Goal: Task Accomplishment & Management: Complete application form

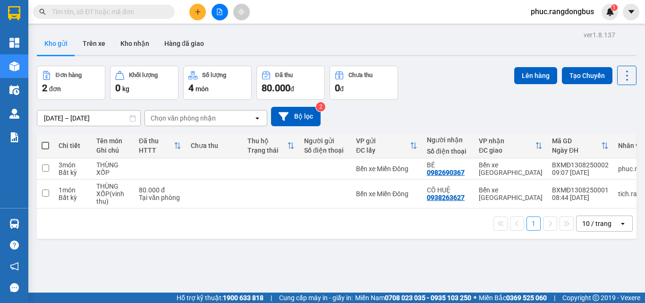
click at [158, 10] on input "text" at bounding box center [107, 12] width 111 height 10
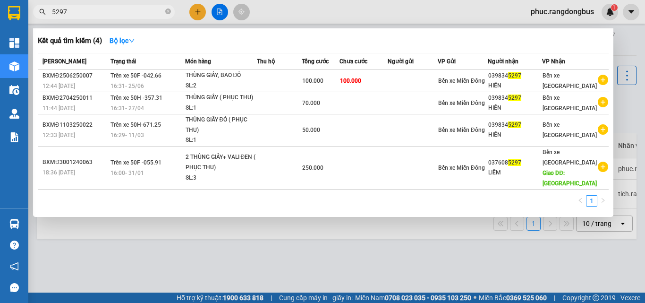
type input "5297"
click at [172, 21] on div at bounding box center [322, 151] width 645 height 303
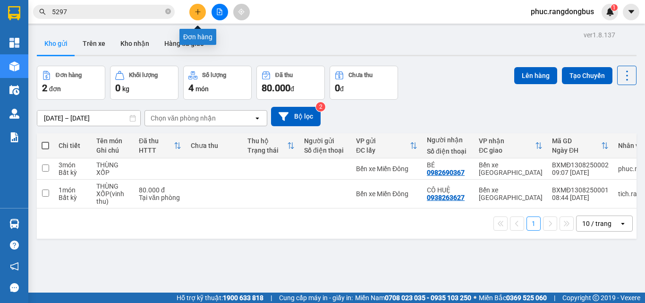
click at [200, 10] on icon "plus" at bounding box center [198, 12] width 7 height 7
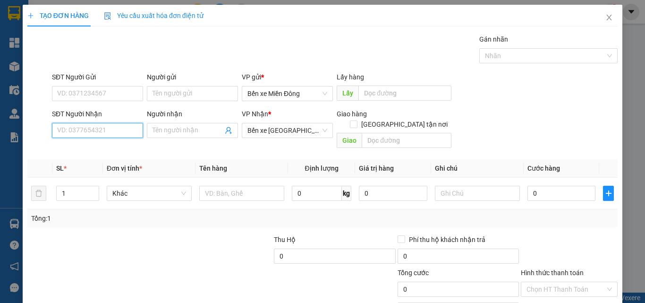
click at [113, 123] on input "SĐT Người Nhận" at bounding box center [97, 130] width 91 height 15
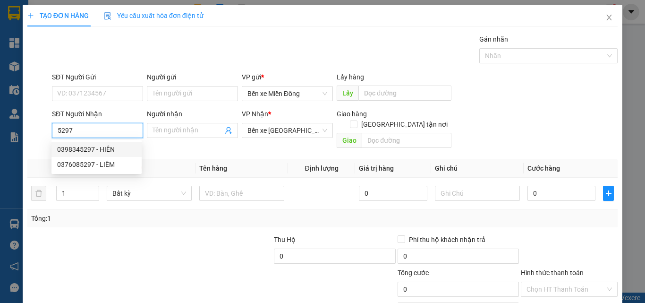
click at [111, 150] on div "0398345297 - HIỀN" at bounding box center [96, 149] width 79 height 10
type input "0398345297"
type input "HIỀN"
type input "100.000"
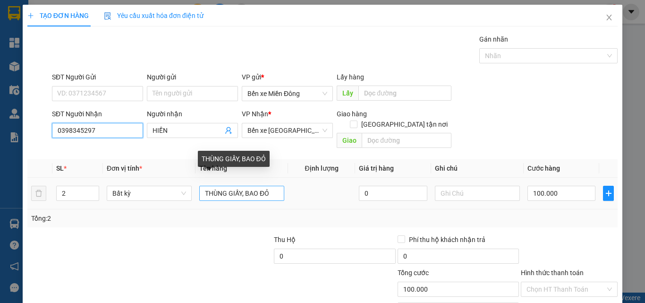
type input "0398345297"
click at [271, 186] on input "THÙNG GIẤY, BAO ĐỎ" at bounding box center [241, 193] width 85 height 15
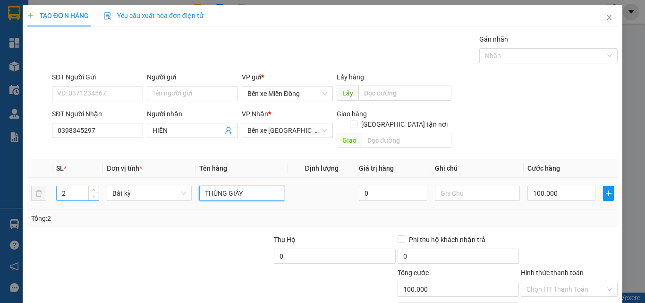
type input "THÙNG GIẤY"
type input "1"
click at [92, 195] on icon "down" at bounding box center [93, 196] width 3 height 3
drag, startPoint x: 101, startPoint y: 223, endPoint x: 585, endPoint y: 186, distance: 485.2
click at [114, 222] on div "Transit Pickup Surcharge Ids Transit Deliver Surcharge Ids Transit Deliver Surc…" at bounding box center [322, 188] width 591 height 308
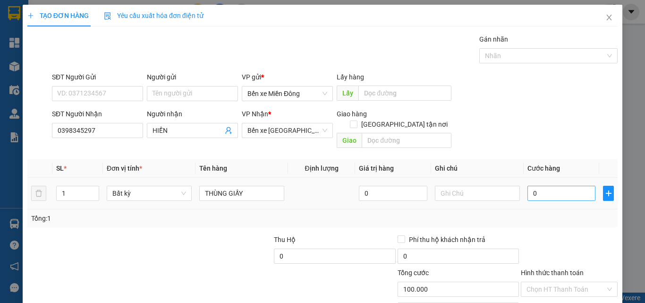
type input "0"
click at [573, 186] on input "0" at bounding box center [562, 193] width 68 height 15
type input "7"
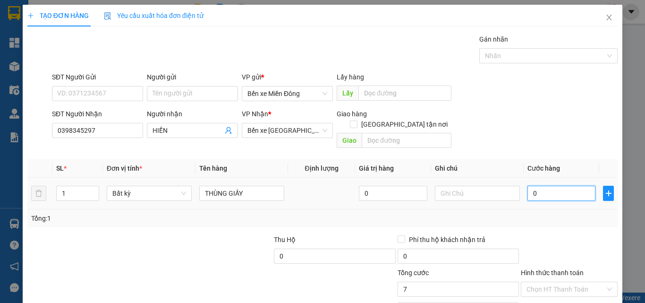
type input "7"
type input "70"
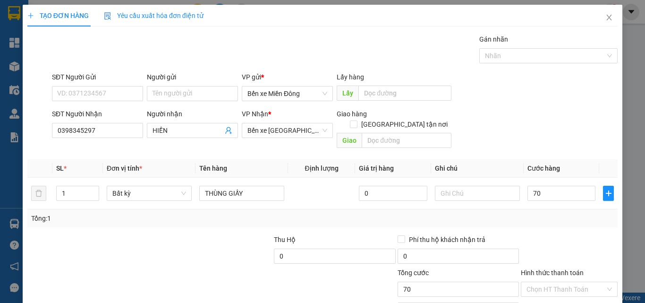
type input "70.000"
click at [575, 213] on div "Tổng: 1" at bounding box center [322, 218] width 583 height 10
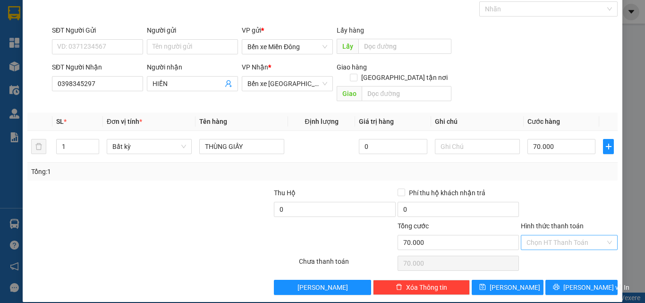
click at [564, 235] on input "Hình thức thanh toán" at bounding box center [566, 242] width 79 height 14
click at [559, 247] on div "Tại văn phòng" at bounding box center [564, 251] width 85 height 10
type input "0"
click at [568, 282] on span "[PERSON_NAME] và In" at bounding box center [597, 287] width 66 height 10
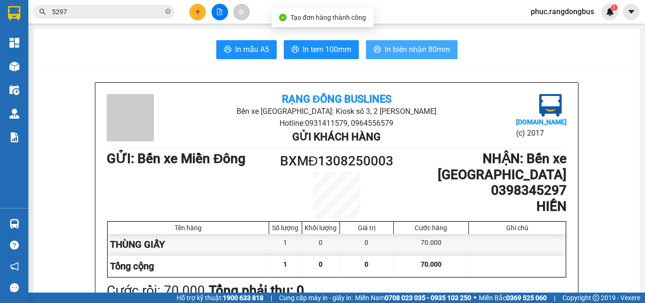
click at [411, 42] on button "In biên nhận 80mm" at bounding box center [412, 49] width 92 height 19
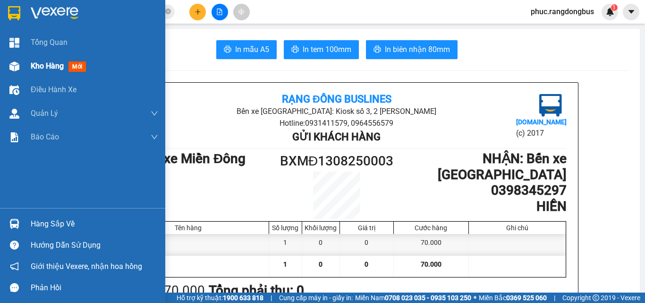
click at [42, 69] on span "Kho hàng" at bounding box center [47, 65] width 33 height 9
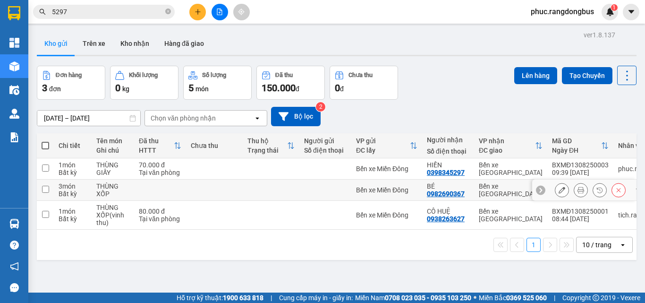
click at [43, 186] on input "checkbox" at bounding box center [45, 189] width 7 height 7
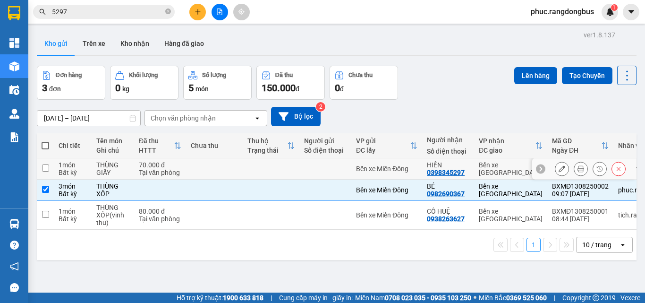
click at [45, 164] on input "checkbox" at bounding box center [45, 167] width 7 height 7
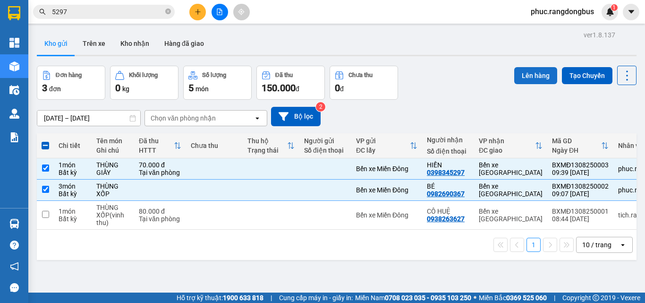
click at [535, 67] on button "Lên hàng" at bounding box center [535, 75] width 43 height 17
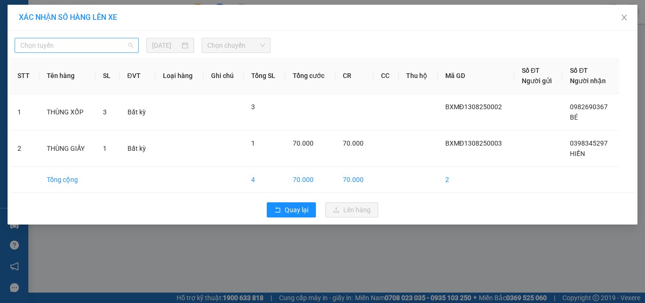
click at [100, 38] on span "Chọn tuyến" at bounding box center [76, 45] width 113 height 14
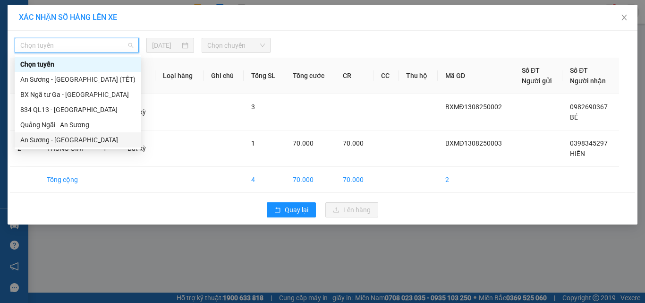
click at [89, 134] on div "An Sương - [GEOGRAPHIC_DATA]" at bounding box center [78, 139] width 127 height 15
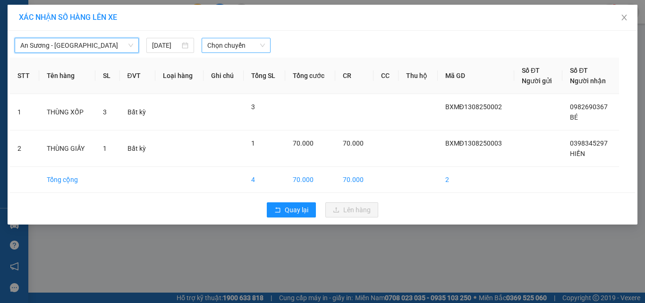
click at [259, 49] on span "Chọn chuyến" at bounding box center [236, 45] width 58 height 14
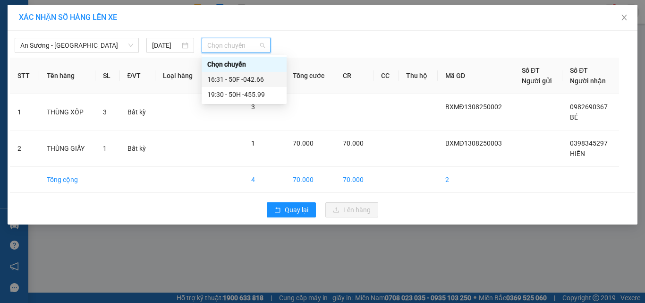
click at [247, 77] on div "16:31 - 50F -042.66" at bounding box center [244, 79] width 74 height 10
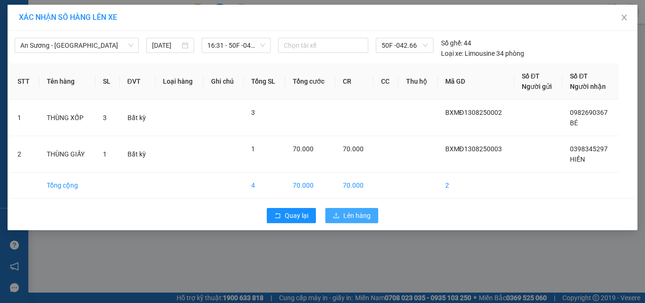
click at [339, 218] on icon "upload" at bounding box center [337, 215] width 6 height 5
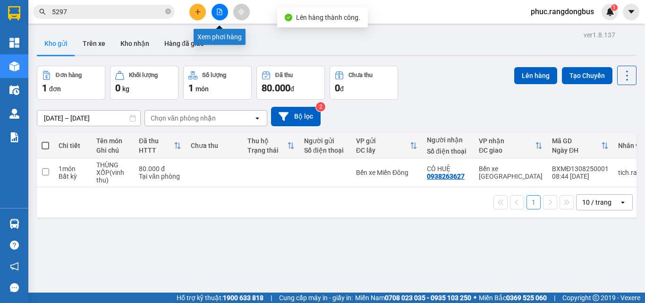
click at [221, 10] on icon "file-add" at bounding box center [219, 12] width 7 height 7
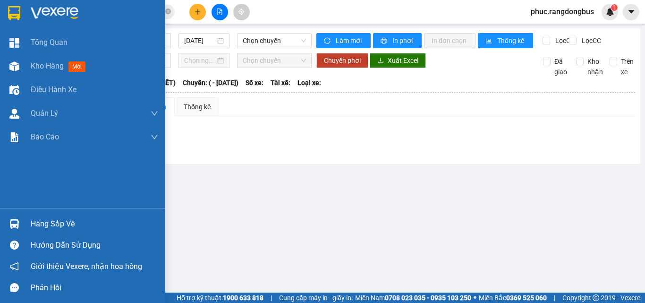
drag, startPoint x: 23, startPoint y: 69, endPoint x: 31, endPoint y: 2, distance: 67.0
click at [23, 69] on div "Kho hàng mới" at bounding box center [82, 66] width 165 height 24
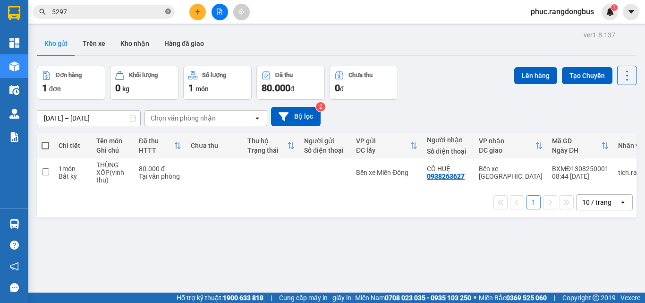
click at [165, 12] on icon "close-circle" at bounding box center [168, 12] width 6 height 6
click at [195, 13] on icon "plus" at bounding box center [198, 12] width 7 height 7
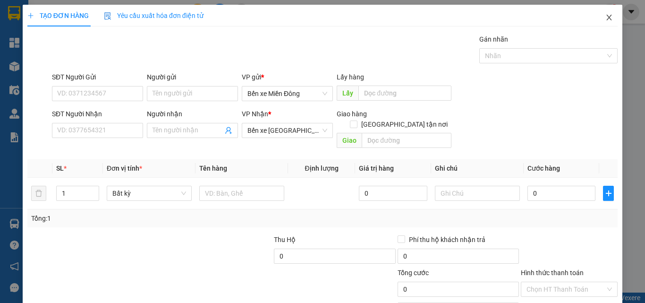
click at [606, 19] on icon "close" at bounding box center [610, 18] width 8 height 8
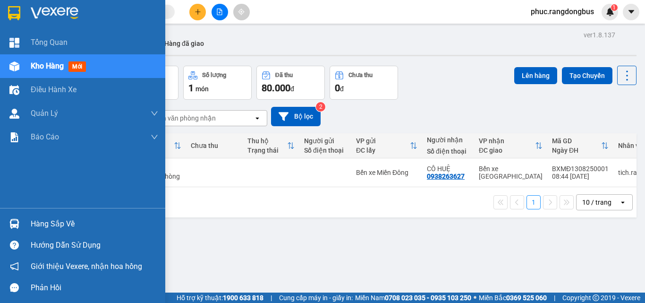
click at [27, 68] on div "Kho hàng mới" at bounding box center [82, 66] width 165 height 24
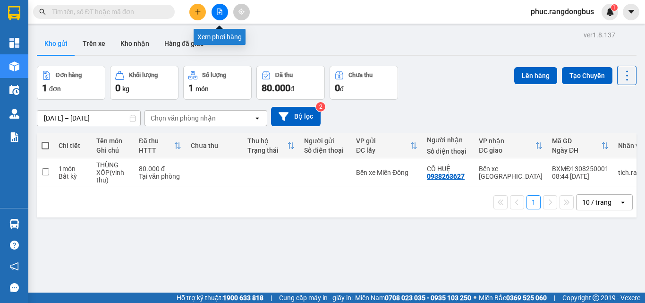
click at [213, 17] on button at bounding box center [220, 12] width 17 height 17
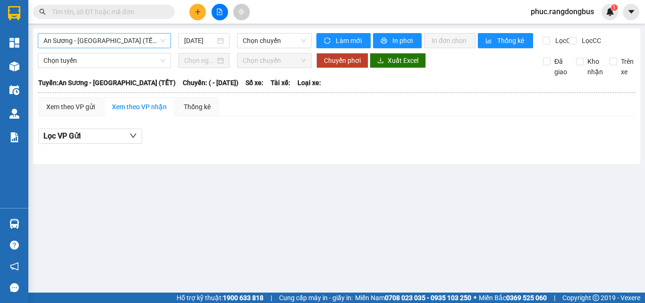
click at [135, 47] on span "An Sương - [GEOGRAPHIC_DATA] (TẾT)" at bounding box center [104, 41] width 122 height 14
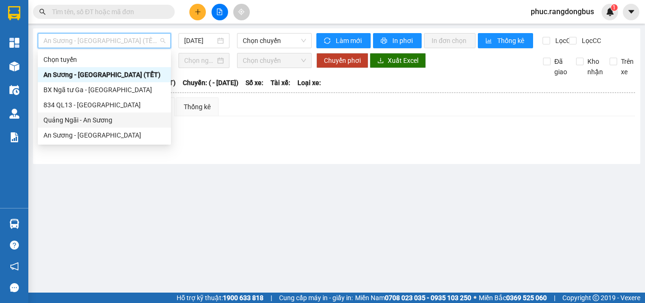
click at [79, 119] on div "Quảng Ngãi - An Sương" at bounding box center [104, 120] width 122 height 10
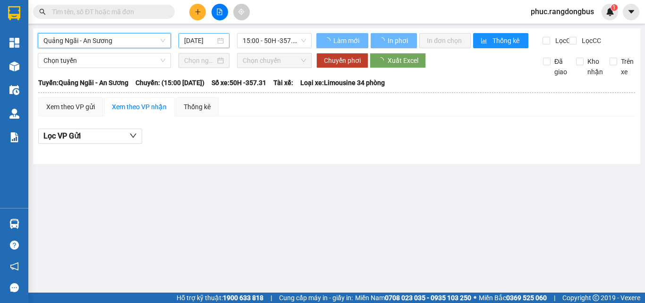
click at [200, 44] on input "[DATE]" at bounding box center [199, 40] width 31 height 10
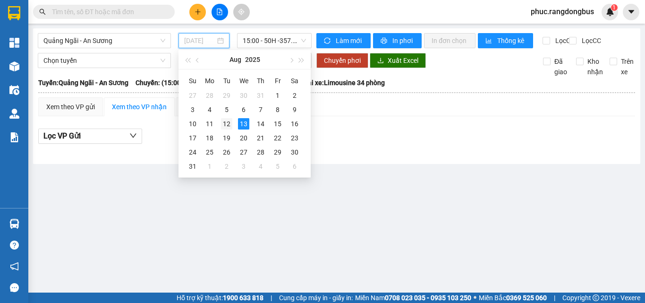
click at [228, 123] on div "12" at bounding box center [226, 123] width 11 height 11
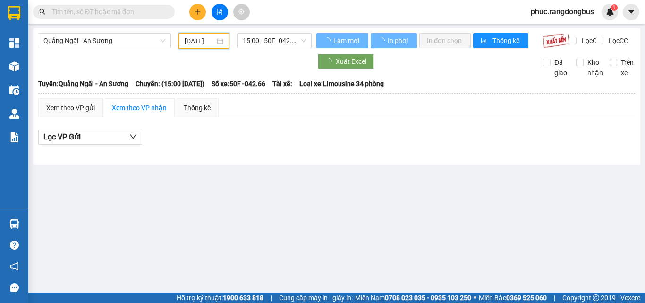
type input "[DATE]"
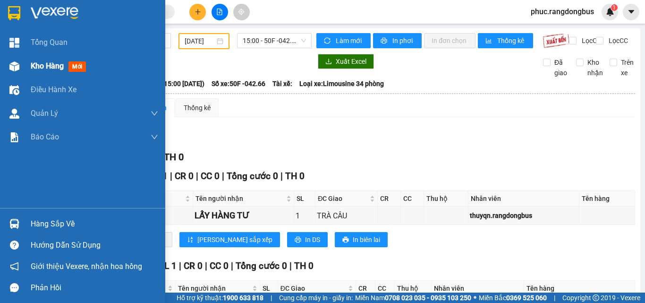
click at [55, 69] on span "Kho hàng" at bounding box center [47, 65] width 33 height 9
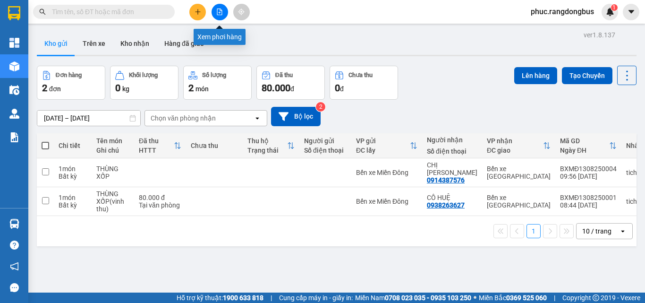
click at [218, 17] on button at bounding box center [220, 12] width 17 height 17
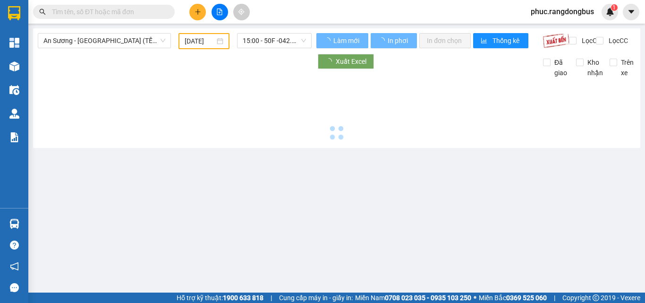
type input "[DATE]"
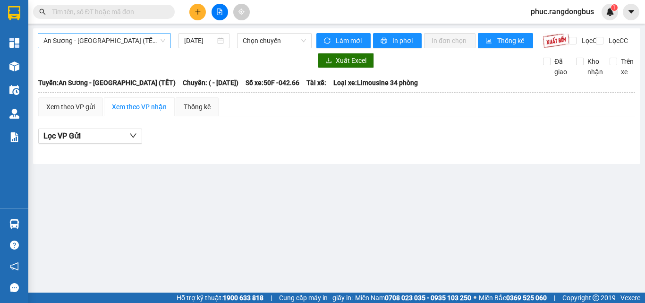
click at [130, 34] on span "An Sương - [GEOGRAPHIC_DATA] (TẾT)" at bounding box center [104, 41] width 122 height 14
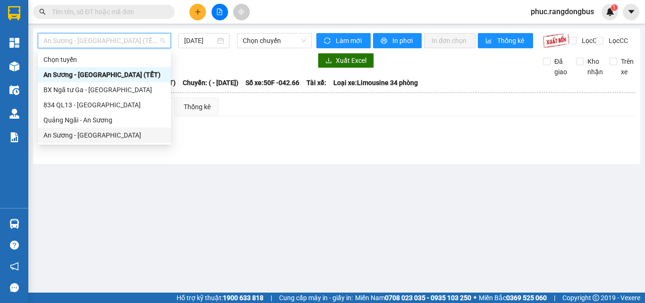
click at [131, 136] on div "An Sương - [GEOGRAPHIC_DATA]" at bounding box center [104, 135] width 122 height 10
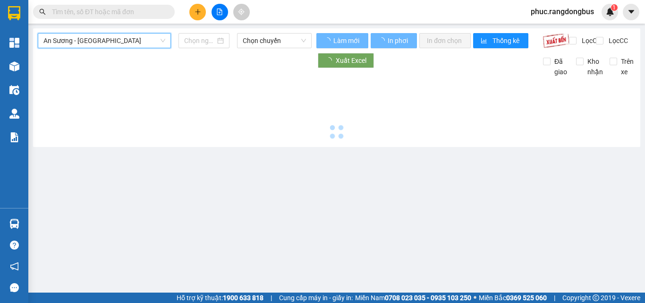
type input "[DATE]"
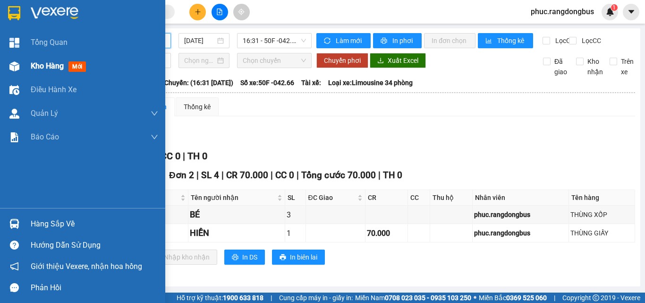
click at [45, 66] on span "Kho hàng" at bounding box center [47, 65] width 33 height 9
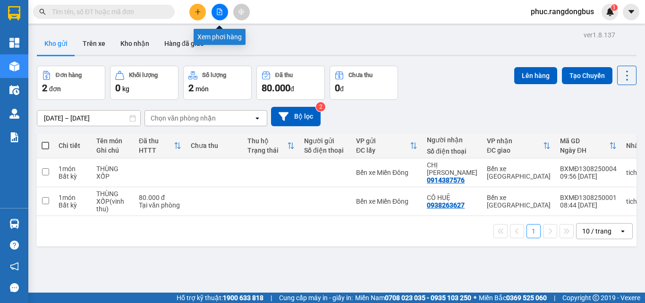
click at [220, 17] on button at bounding box center [220, 12] width 17 height 17
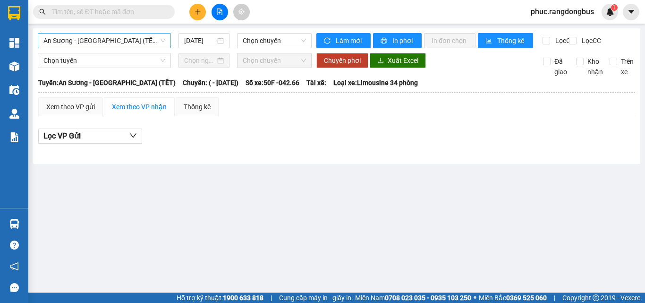
click at [107, 41] on span "An Sương - [GEOGRAPHIC_DATA] (TẾT)" at bounding box center [104, 41] width 122 height 14
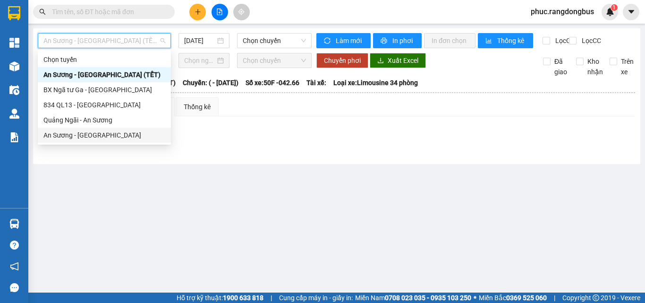
click at [94, 134] on div "An Sương - [GEOGRAPHIC_DATA]" at bounding box center [104, 135] width 122 height 10
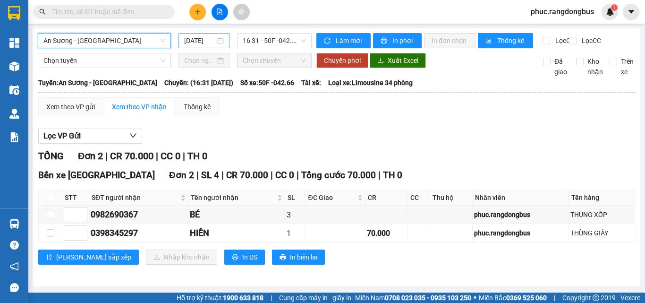
click at [199, 41] on input "[DATE]" at bounding box center [199, 40] width 31 height 10
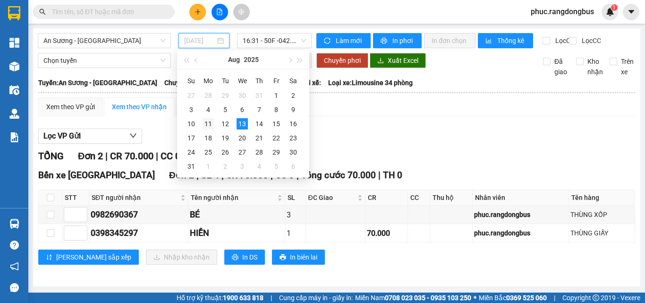
click at [213, 125] on div "11" at bounding box center [208, 123] width 11 height 11
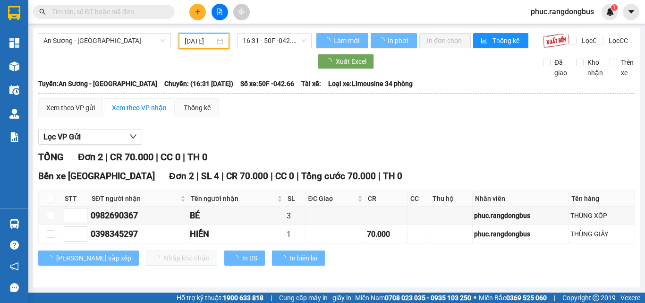
type input "[DATE]"
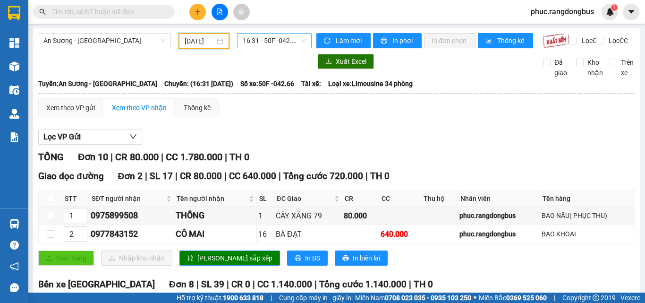
click at [285, 43] on span "16:31 - 50F -042.66" at bounding box center [274, 41] width 63 height 14
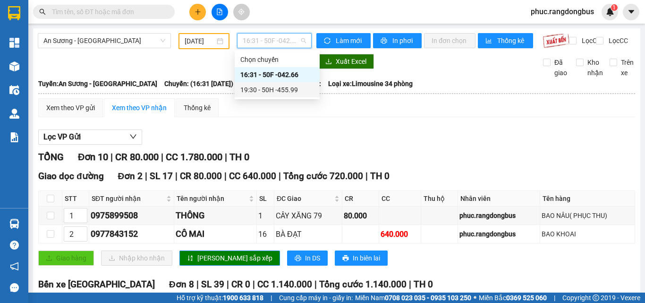
click at [296, 90] on div "19:30 - 50H -455.99" at bounding box center [277, 90] width 74 height 10
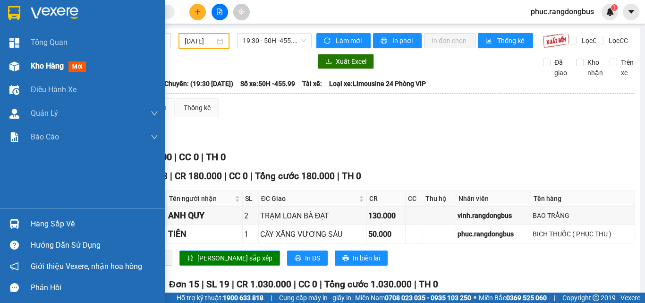
click at [100, 68] on div "Kho hàng mới" at bounding box center [95, 66] width 128 height 24
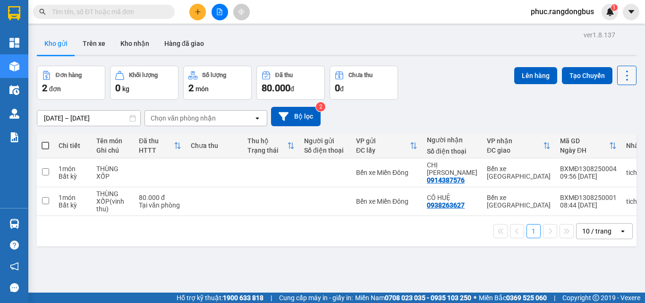
click at [621, 66] on button at bounding box center [626, 75] width 19 height 19
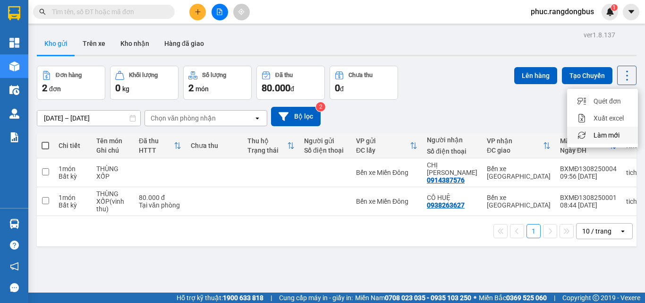
click at [616, 130] on span "Làm mới" at bounding box center [607, 134] width 26 height 9
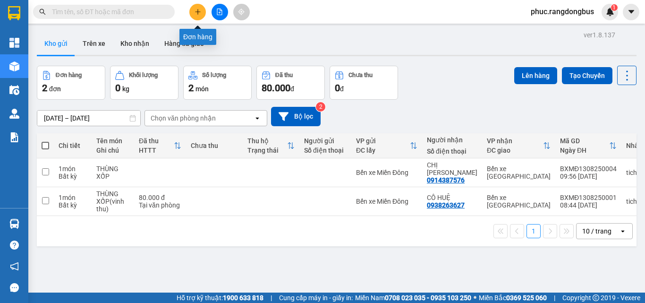
click at [198, 18] on button at bounding box center [197, 12] width 17 height 17
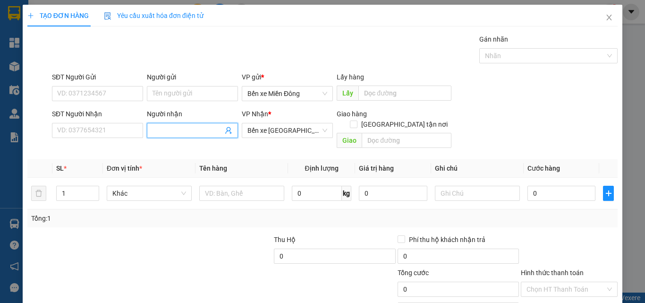
drag, startPoint x: 190, startPoint y: 135, endPoint x: 206, endPoint y: 131, distance: 15.9
click at [199, 133] on input "Người nhận" at bounding box center [188, 130] width 70 height 10
type input "KHÁCH ĐI B1"
click at [239, 187] on input "text" at bounding box center [241, 193] width 85 height 15
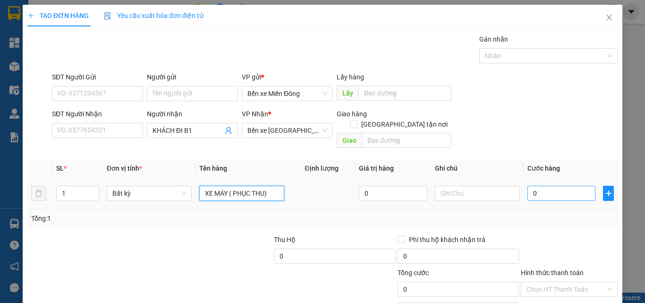
type input "XE MÁY ( PHỤC THU)"
click at [547, 186] on input "0" at bounding box center [562, 193] width 68 height 15
type input "4"
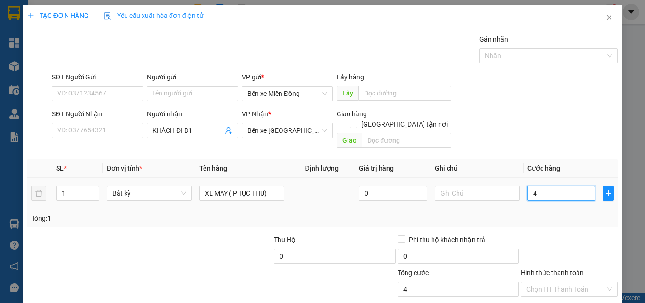
type input "45"
type input "450"
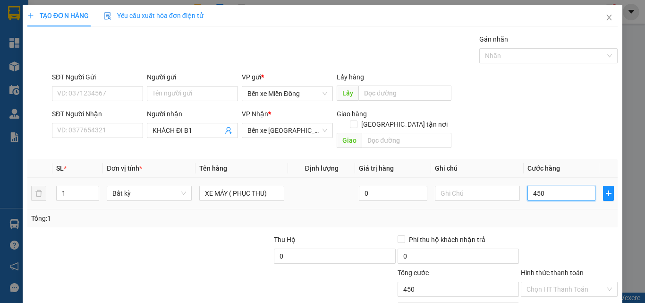
type input "450"
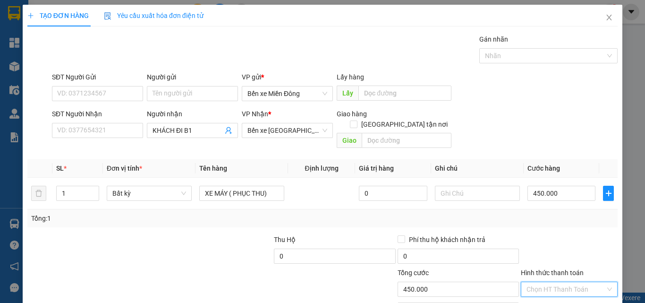
click at [550, 282] on input "Hình thức thanh toán" at bounding box center [566, 289] width 79 height 14
click at [538, 242] on div "Tại văn phòng" at bounding box center [564, 245] width 85 height 10
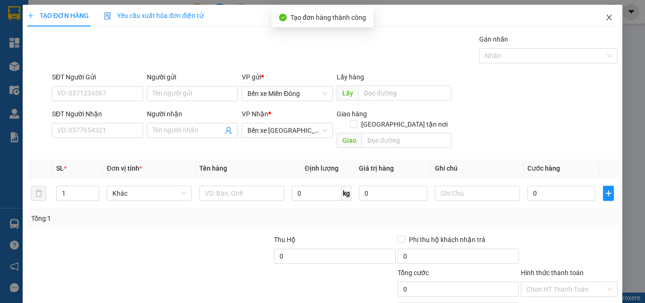
click at [606, 18] on icon "close" at bounding box center [610, 18] width 8 height 8
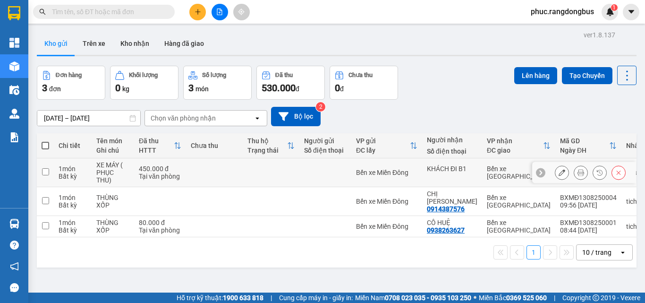
click at [46, 172] on input "checkbox" at bounding box center [45, 171] width 7 height 7
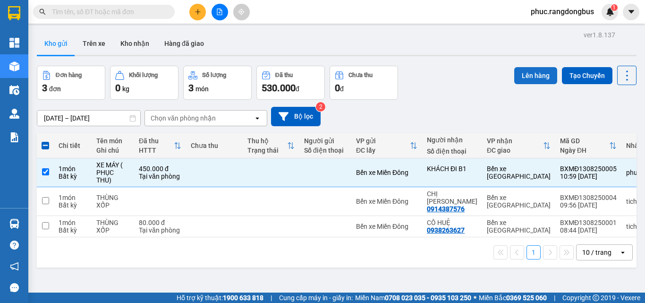
click at [546, 73] on button "Lên hàng" at bounding box center [535, 75] width 43 height 17
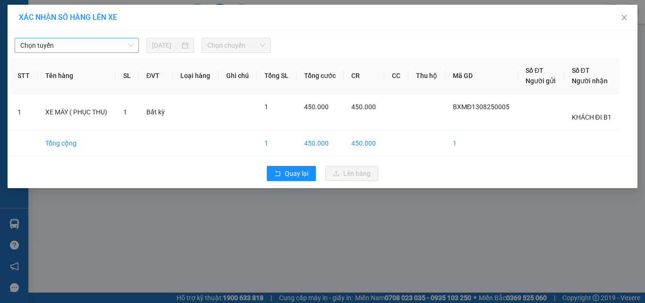
click at [53, 46] on span "Chọn tuyến" at bounding box center [76, 45] width 113 height 14
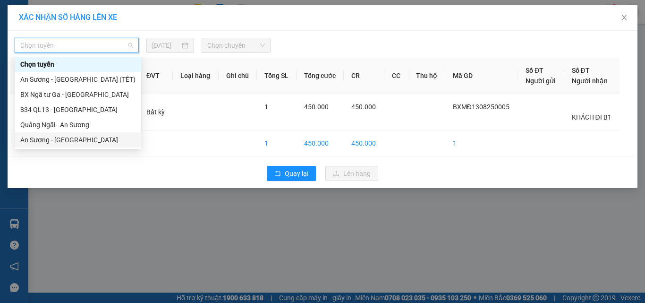
click at [50, 138] on div "An Sương - [GEOGRAPHIC_DATA]" at bounding box center [77, 140] width 115 height 10
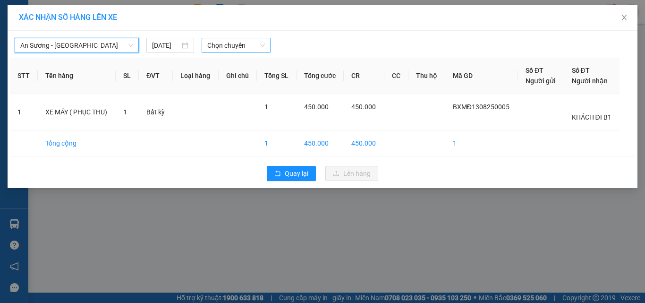
click at [228, 39] on span "Chọn chuyến" at bounding box center [236, 45] width 58 height 14
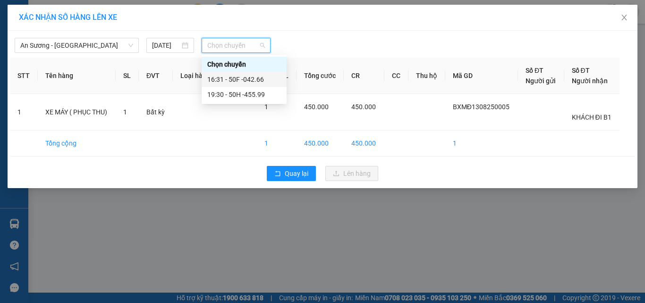
click at [270, 82] on div "16:31 - 50F -042.66" at bounding box center [244, 79] width 74 height 10
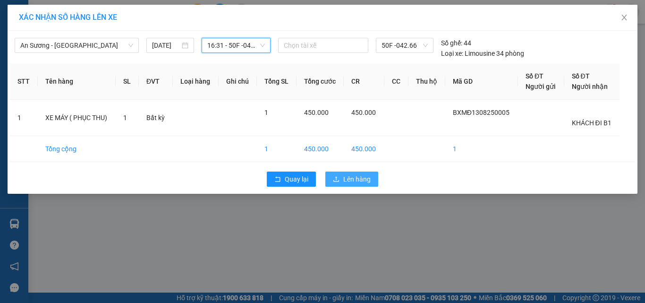
click at [361, 176] on span "Lên hàng" at bounding box center [356, 179] width 27 height 10
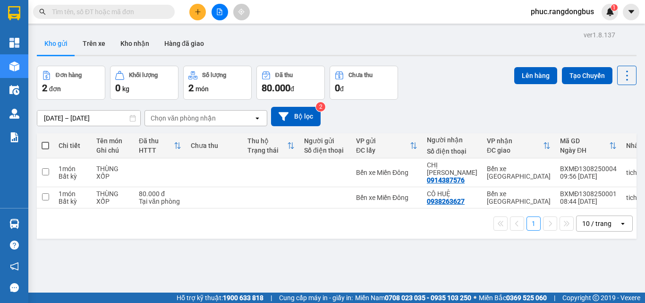
click at [203, 15] on button at bounding box center [197, 12] width 17 height 17
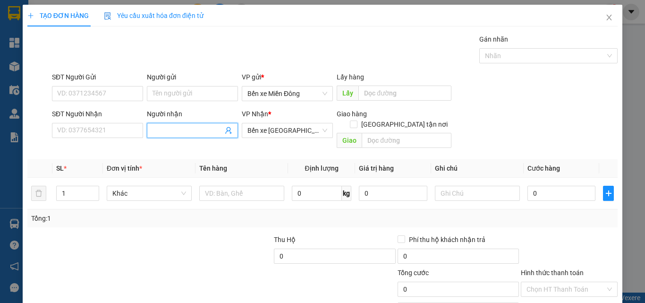
click at [157, 129] on input "Người nhận" at bounding box center [188, 130] width 70 height 10
type input "A YÊN"
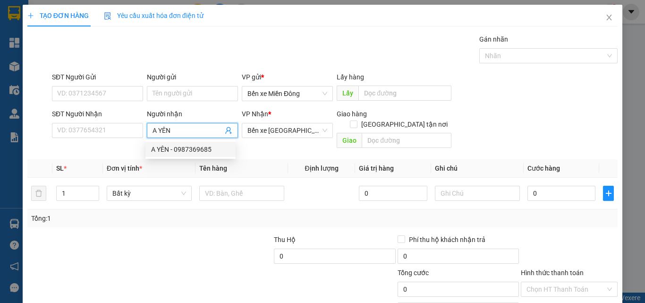
click at [181, 150] on div "A YÊN - 0987369685" at bounding box center [190, 149] width 79 height 10
type input "0987369685"
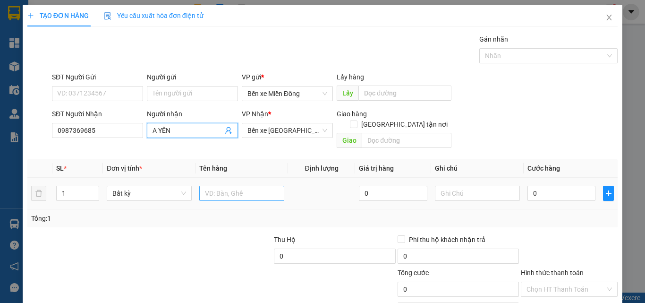
type input "A YÊN"
click at [227, 186] on input "text" at bounding box center [241, 193] width 85 height 15
type input "BAO TRẮNG"
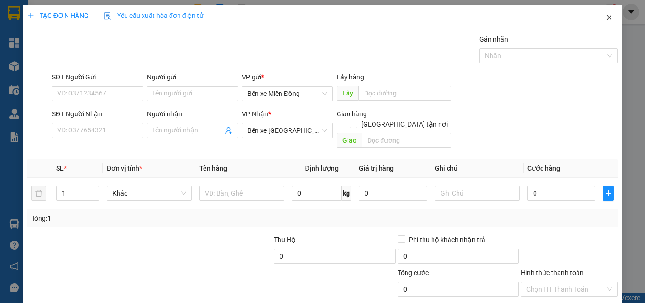
click at [608, 20] on span "Close" at bounding box center [609, 18] width 26 height 26
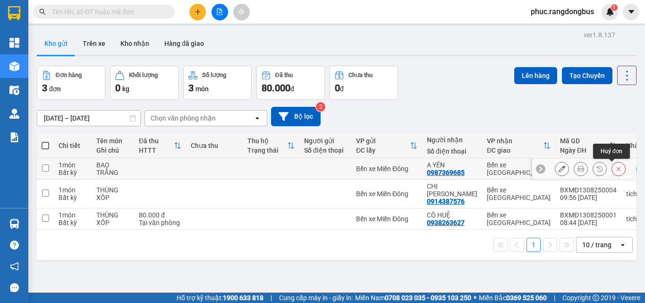
click at [616, 167] on icon at bounding box center [619, 168] width 7 height 7
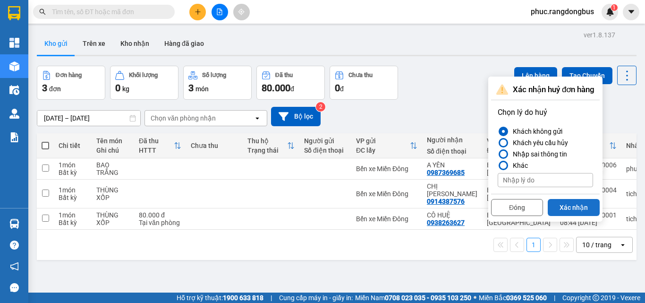
click at [577, 214] on button "Xác nhận" at bounding box center [574, 207] width 52 height 17
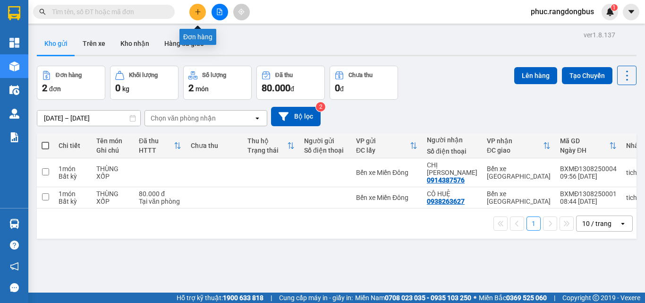
click at [199, 8] on button at bounding box center [197, 12] width 17 height 17
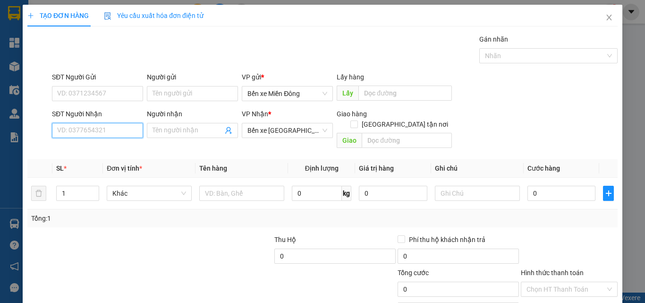
drag, startPoint x: 108, startPoint y: 124, endPoint x: 114, endPoint y: 110, distance: 15.3
click at [114, 114] on div "SĐT Người Nhận VD: 0377654321" at bounding box center [97, 125] width 91 height 33
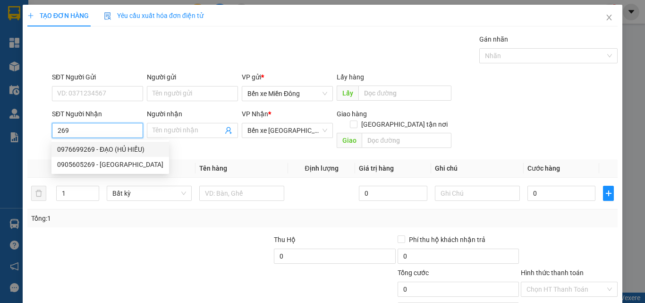
click at [121, 146] on div "0976699269 - ĐẠO (HỦ HIẾU)" at bounding box center [110, 149] width 106 height 10
type input "0976699269"
type input "ĐẠO (HỦ HIẾU)"
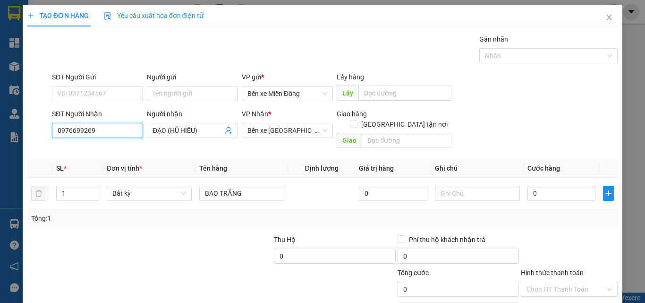
type input "0976699269"
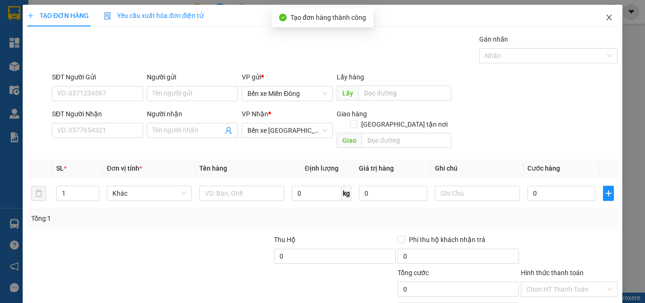
click at [606, 20] on icon "close" at bounding box center [610, 18] width 8 height 8
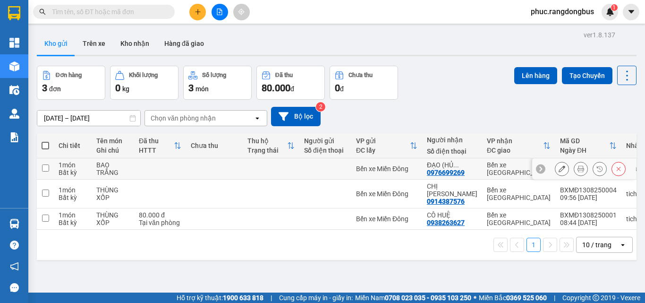
drag, startPoint x: 43, startPoint y: 167, endPoint x: 268, endPoint y: 111, distance: 232.0
click at [43, 167] on input "checkbox" at bounding box center [45, 167] width 7 height 7
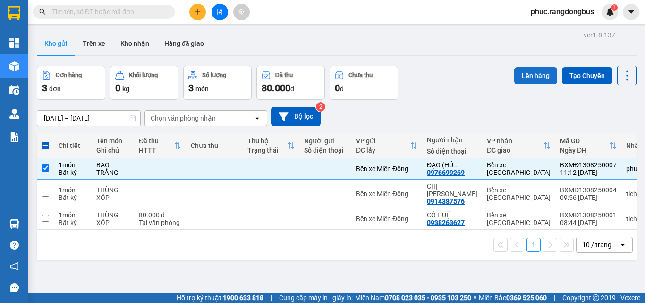
click at [536, 74] on button "Lên hàng" at bounding box center [535, 75] width 43 height 17
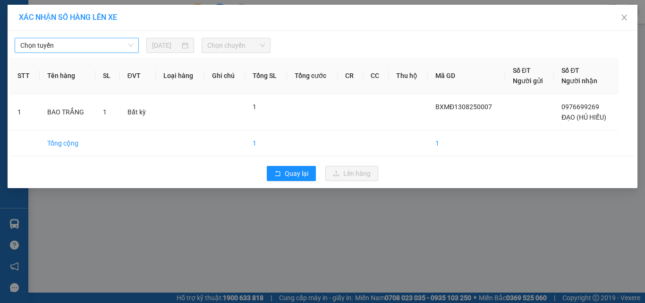
click at [91, 39] on span "Chọn tuyến" at bounding box center [76, 45] width 113 height 14
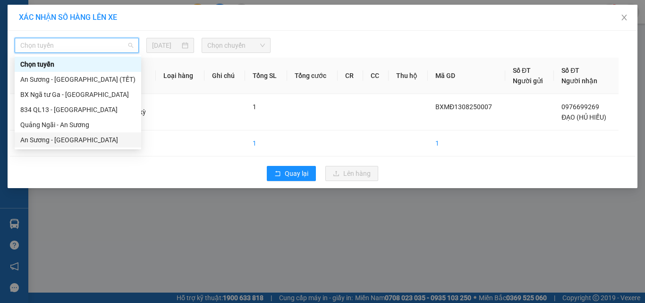
click at [94, 139] on div "An Sương - [GEOGRAPHIC_DATA]" at bounding box center [77, 140] width 115 height 10
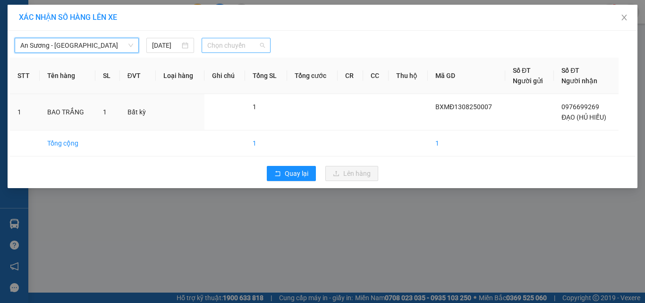
click at [221, 39] on span "Chọn chuyến" at bounding box center [236, 45] width 58 height 14
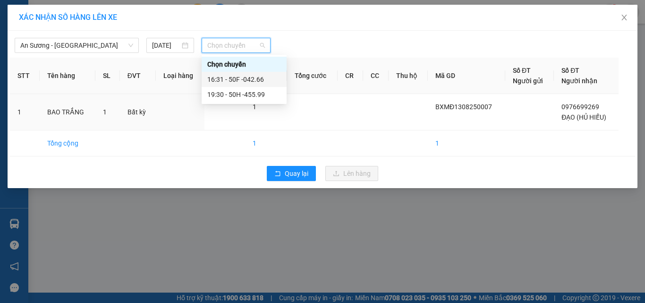
click at [254, 77] on div "16:31 - 50F -042.66" at bounding box center [244, 79] width 74 height 10
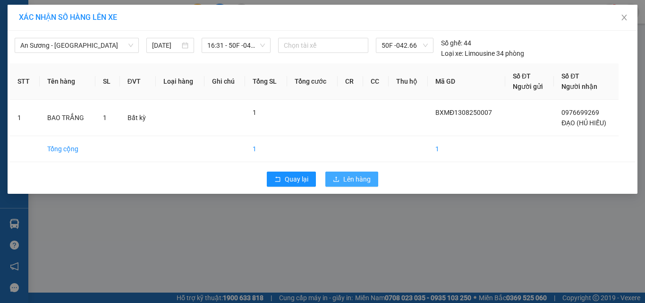
drag, startPoint x: 369, startPoint y: 178, endPoint x: 376, endPoint y: 163, distance: 15.6
click at [376, 174] on button "Lên hàng" at bounding box center [351, 178] width 53 height 15
